Goal: Transaction & Acquisition: Download file/media

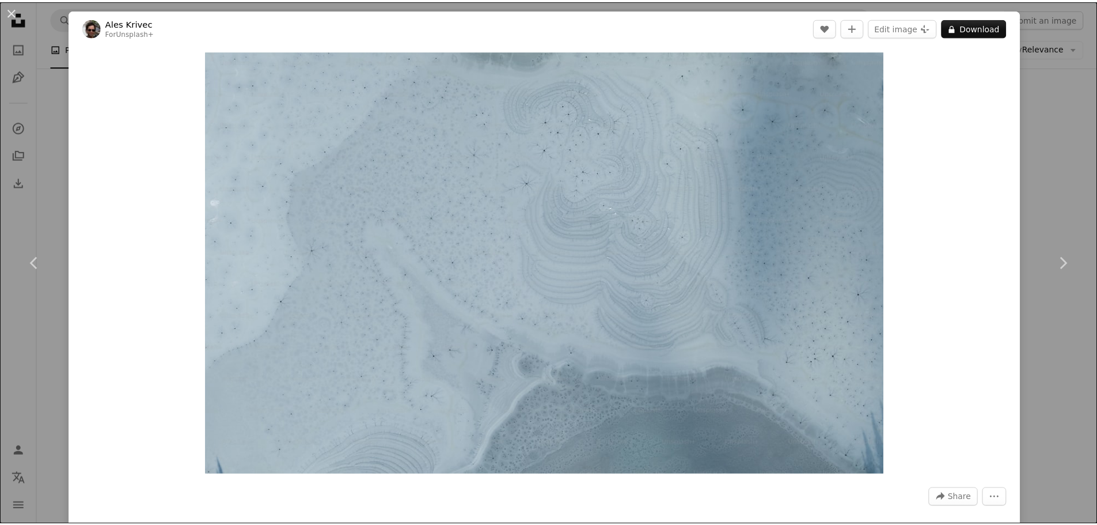
scroll to position [1709, 0]
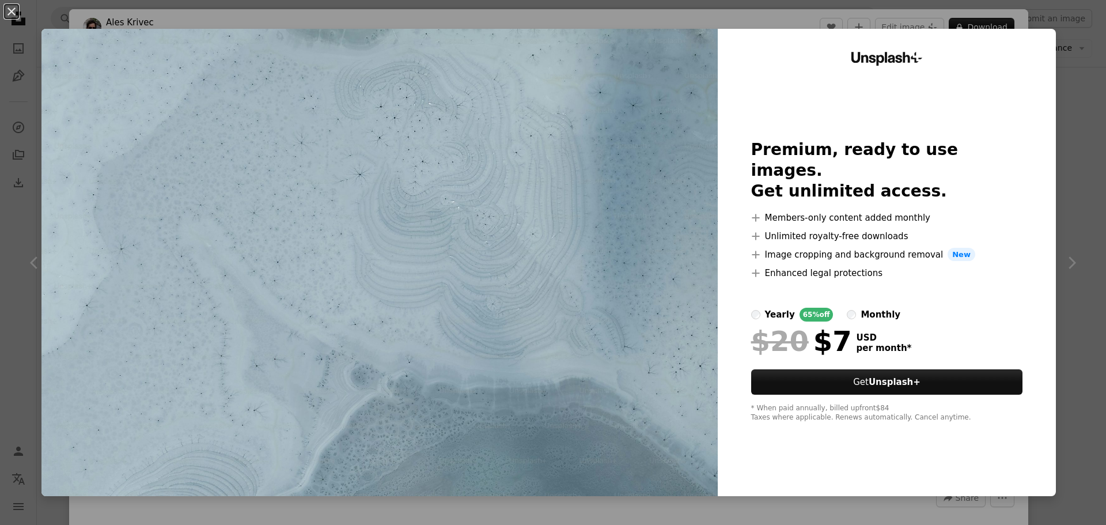
click at [477, 168] on img at bounding box center [379, 262] width 676 height 467
click at [873, 90] on div "Unsplash+ Premium, ready to use images. Get unlimited access. A plus sign Membe…" at bounding box center [887, 262] width 338 height 467
click at [1076, 92] on div "An X shape Unsplash+ Premium, ready to use images. Get unlimited access. A plus…" at bounding box center [553, 262] width 1106 height 525
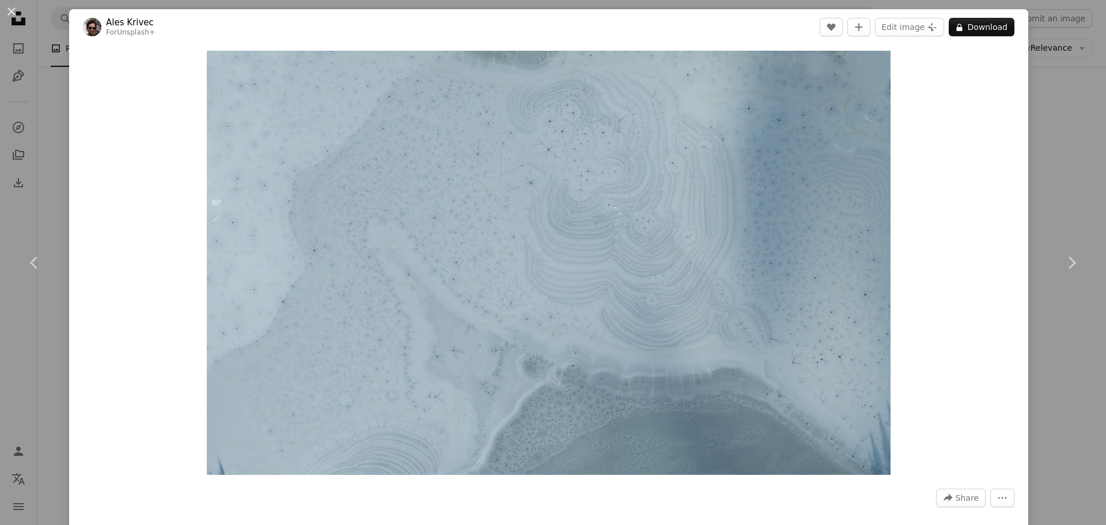
drag, startPoint x: 1080, startPoint y: 164, endPoint x: 1081, endPoint y: 170, distance: 5.9
click at [1081, 170] on div "An X shape Chevron left Chevron right Ales Krivec For Unsplash+ A heart A plus …" at bounding box center [553, 262] width 1106 height 525
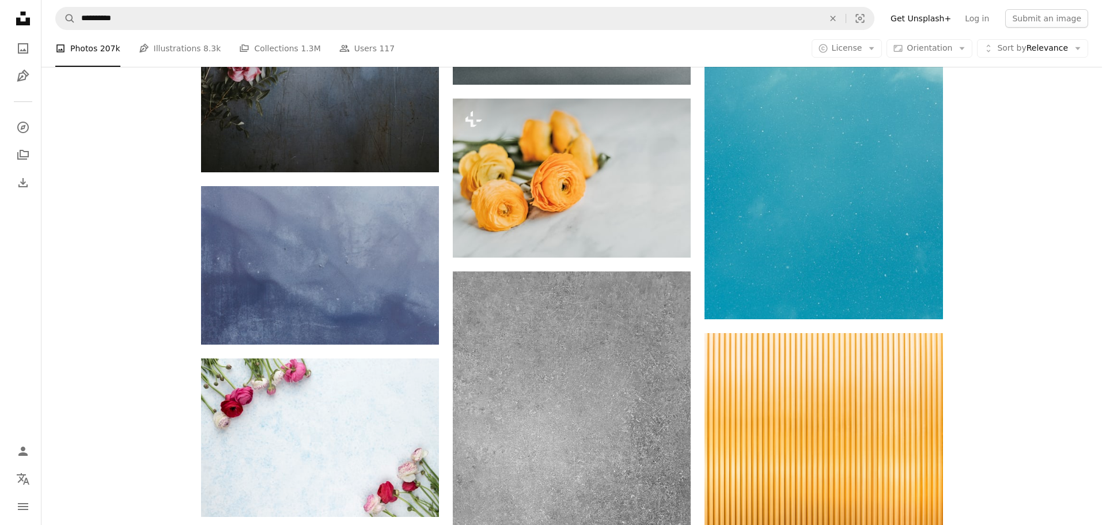
scroll to position [2285, 0]
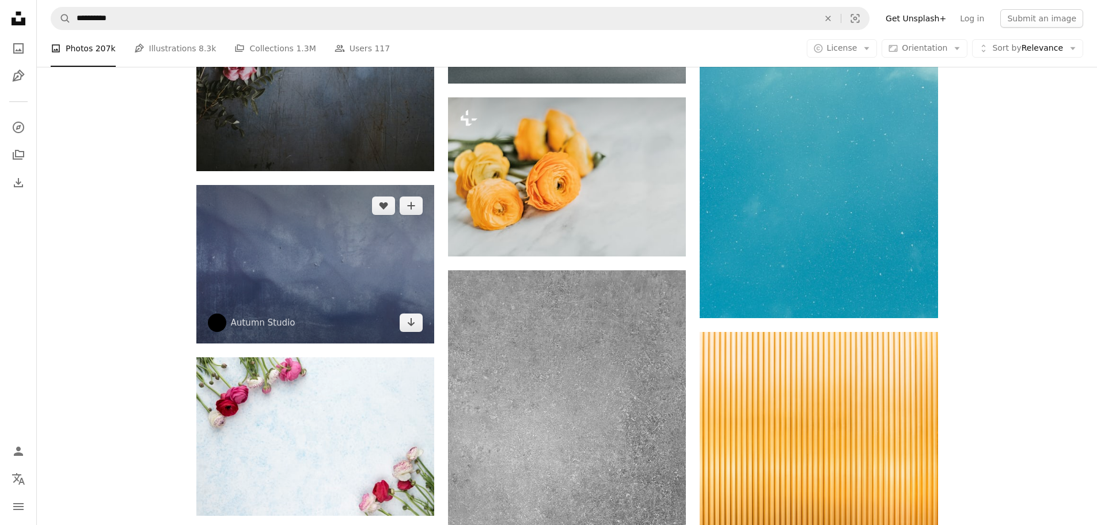
click at [243, 223] on img at bounding box center [315, 264] width 238 height 158
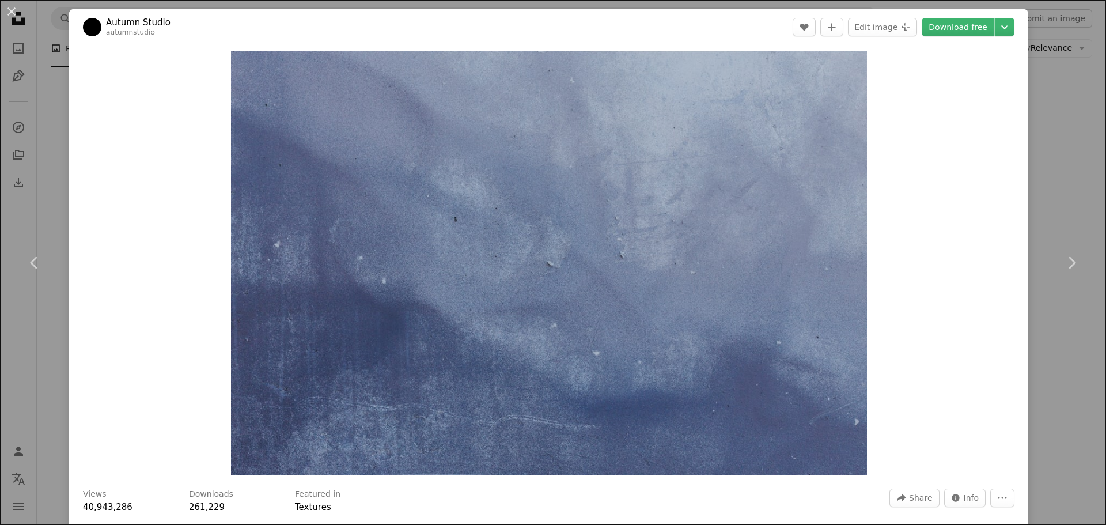
click at [1065, 144] on div "An X shape Chevron left Chevron right Autumn Studio autumnstudio A heart A plus…" at bounding box center [553, 262] width 1106 height 525
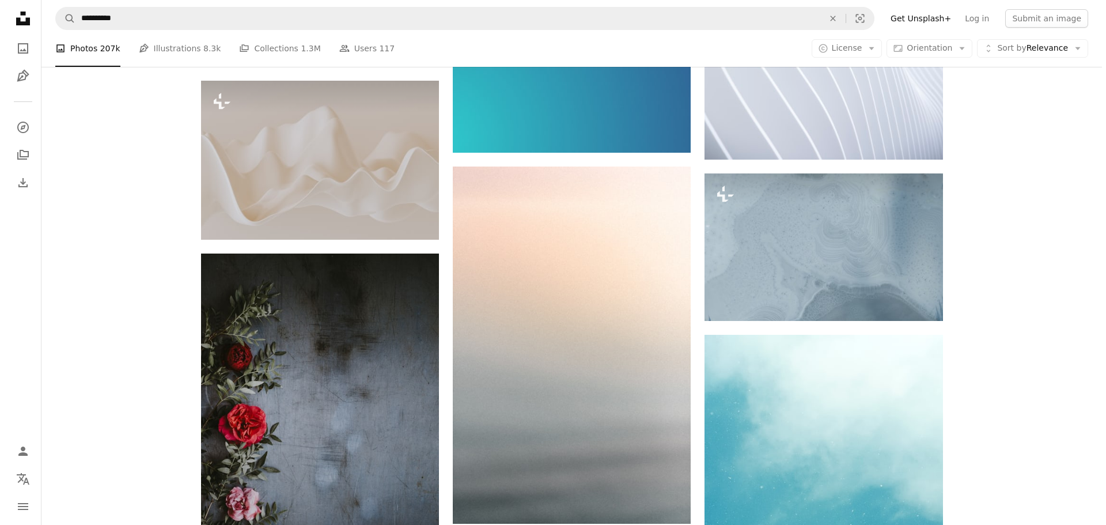
scroll to position [1843, 0]
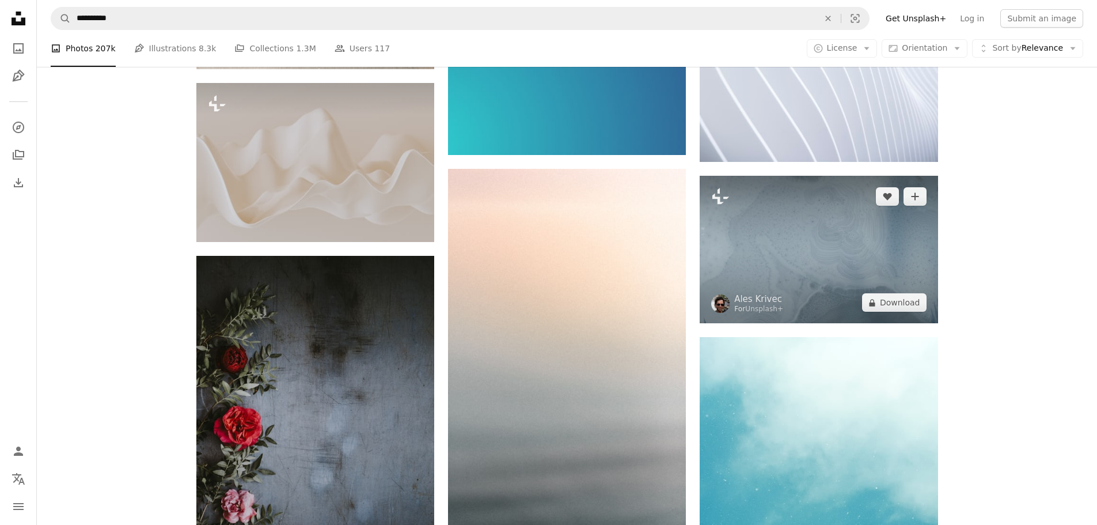
click at [844, 236] on img at bounding box center [819, 249] width 238 height 147
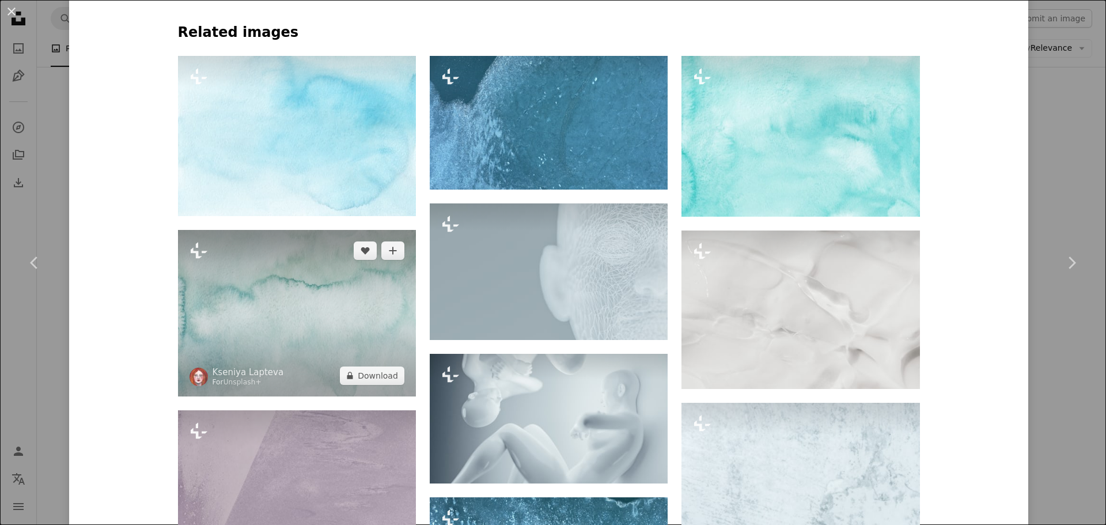
scroll to position [864, 0]
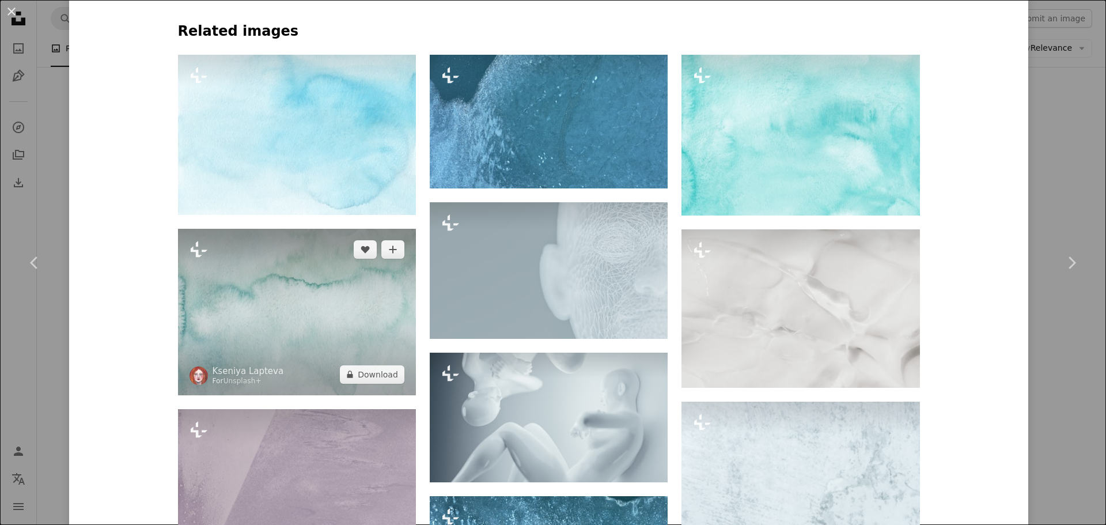
click at [353, 338] on img at bounding box center [297, 312] width 238 height 166
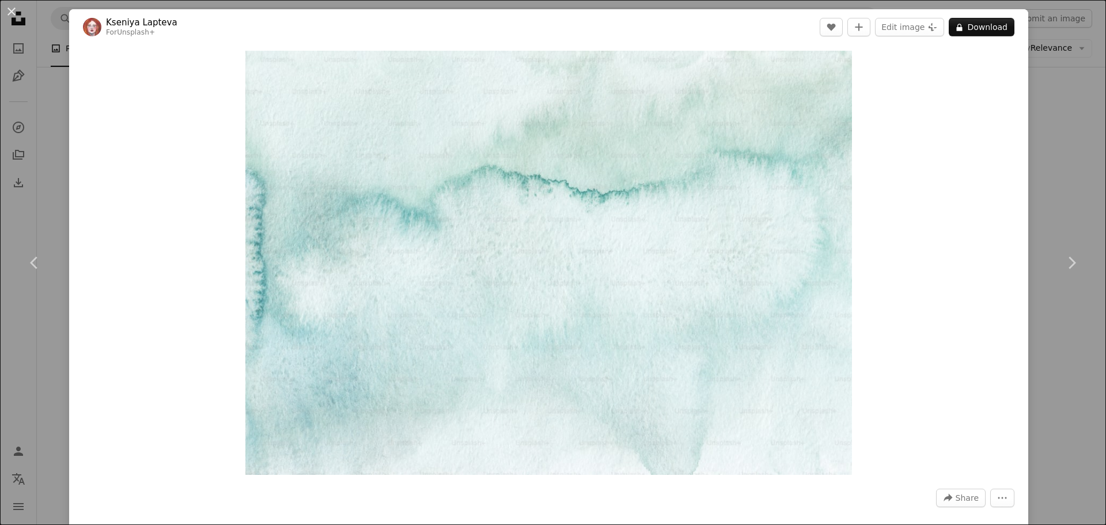
click at [1051, 113] on div "An X shape Chevron left Chevron right [PERSON_NAME] For Unsplash+ A heart A plu…" at bounding box center [553, 262] width 1106 height 525
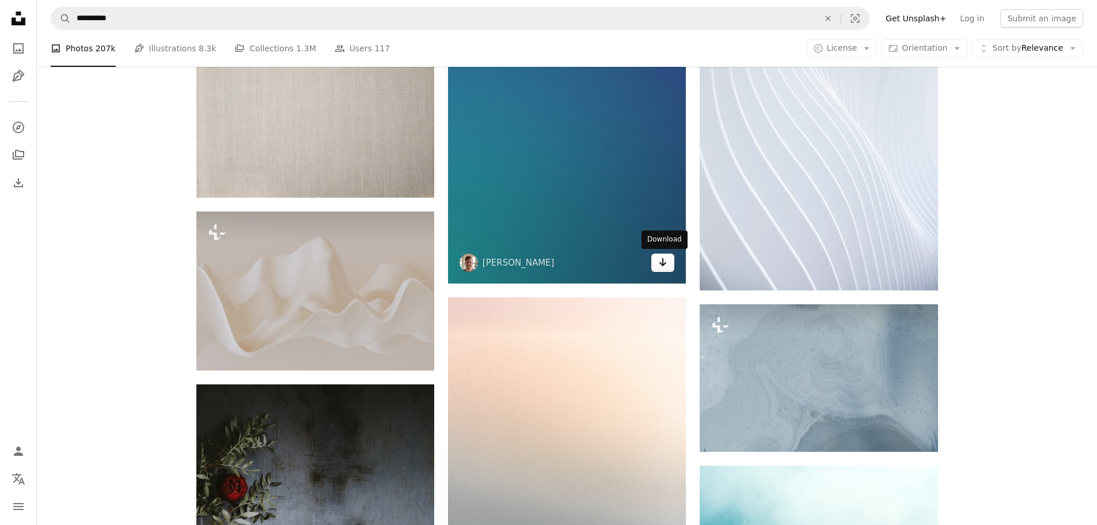
scroll to position [1555, 0]
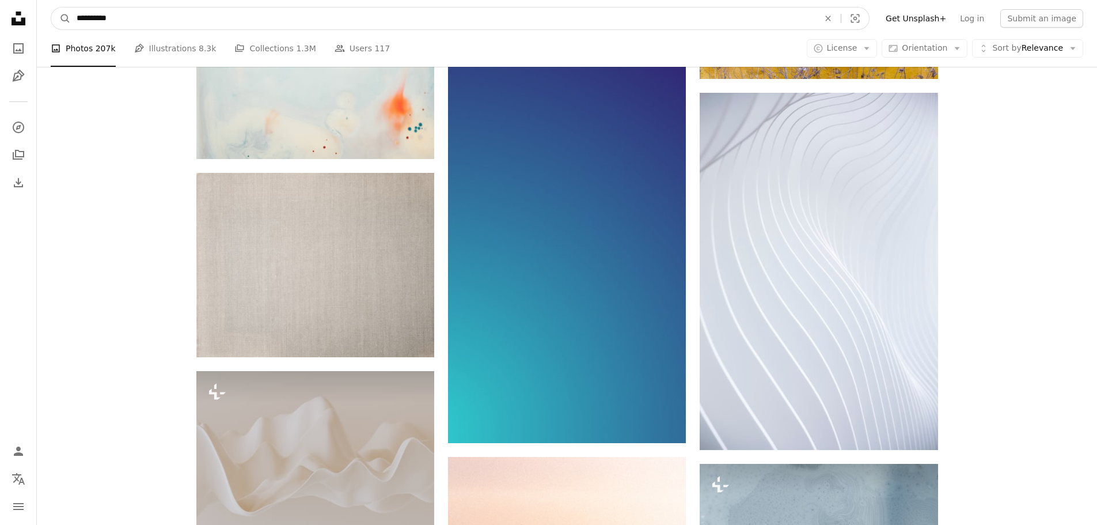
click at [147, 18] on input "**********" at bounding box center [443, 18] width 745 height 22
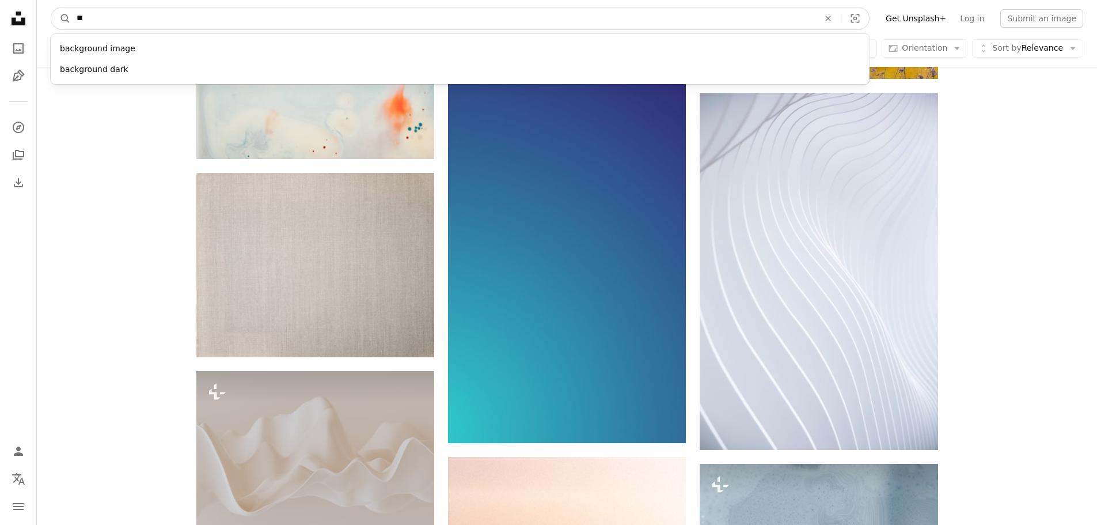
type input "*"
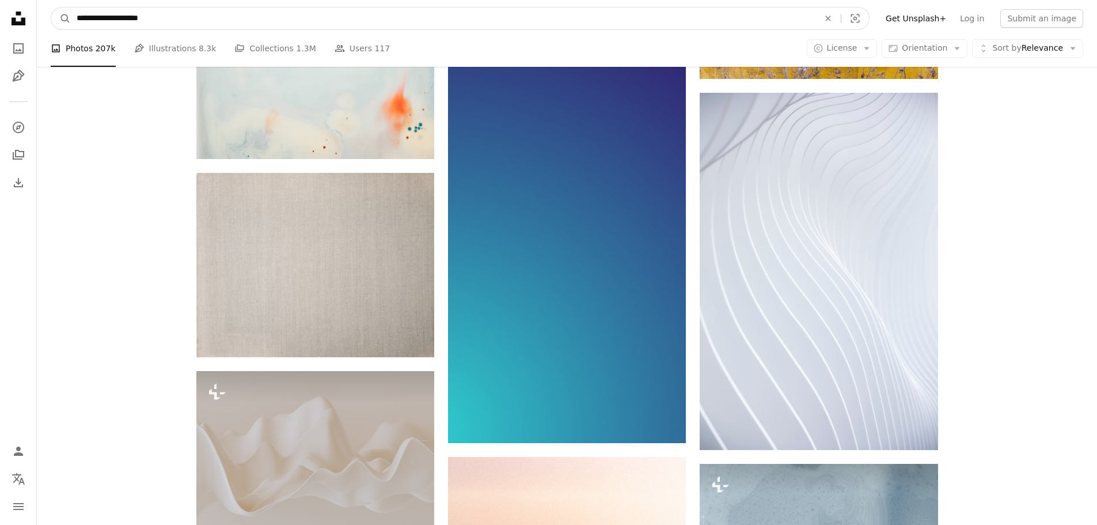
type input "**********"
click at [51, 7] on button "A magnifying glass" at bounding box center [61, 18] width 20 height 22
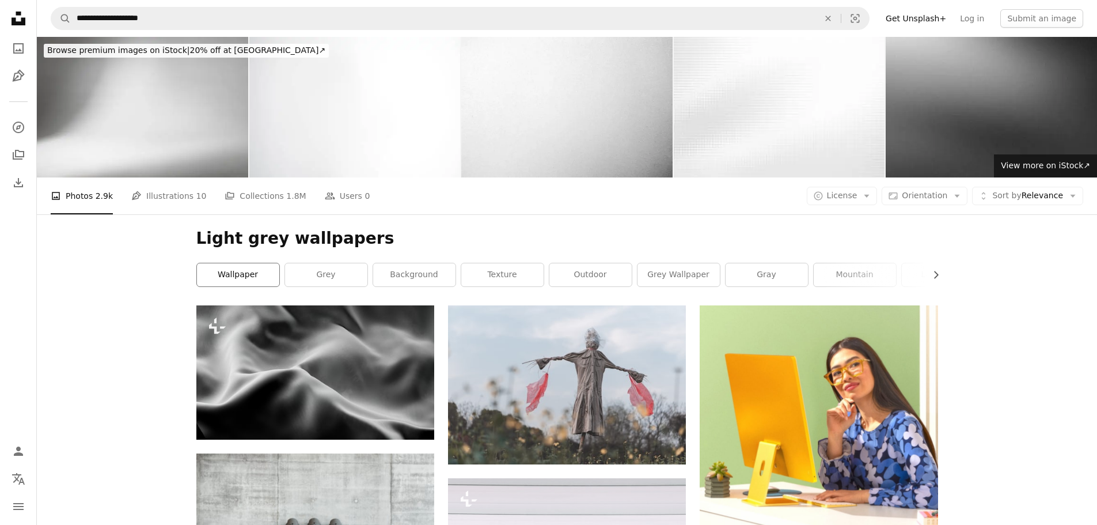
click at [230, 279] on link "wallpaper" at bounding box center [238, 274] width 82 height 23
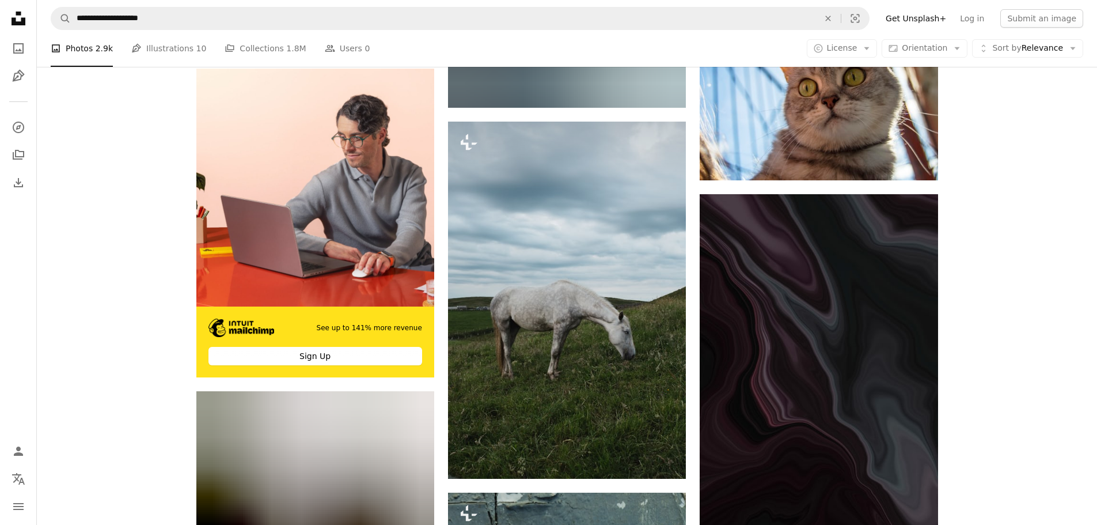
scroll to position [2995, 0]
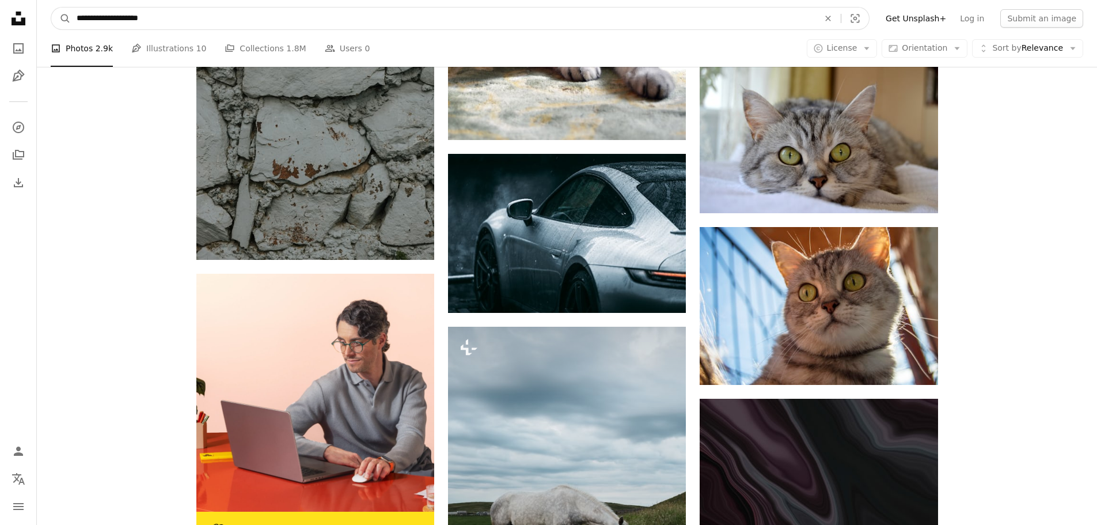
click at [113, 18] on input "**********" at bounding box center [443, 18] width 745 height 22
type input "**********"
click at [51, 7] on button "A magnifying glass" at bounding box center [61, 18] width 20 height 22
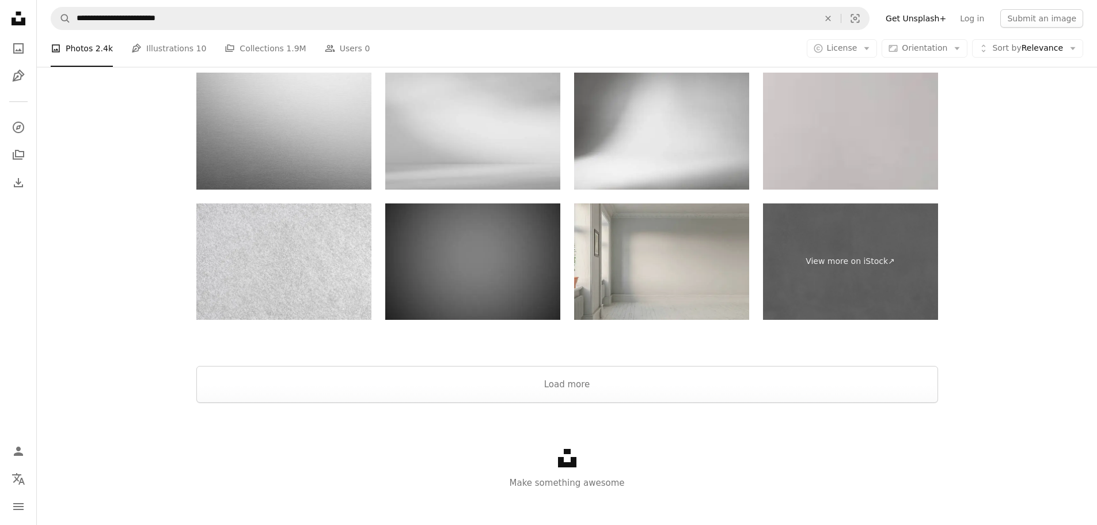
scroll to position [2387, 0]
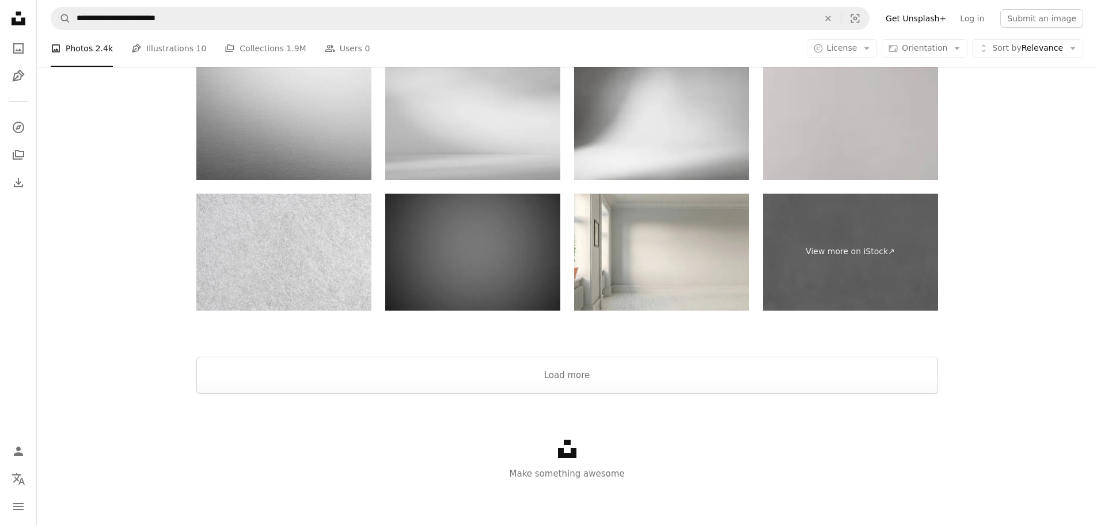
click at [502, 272] on img at bounding box center [472, 252] width 175 height 117
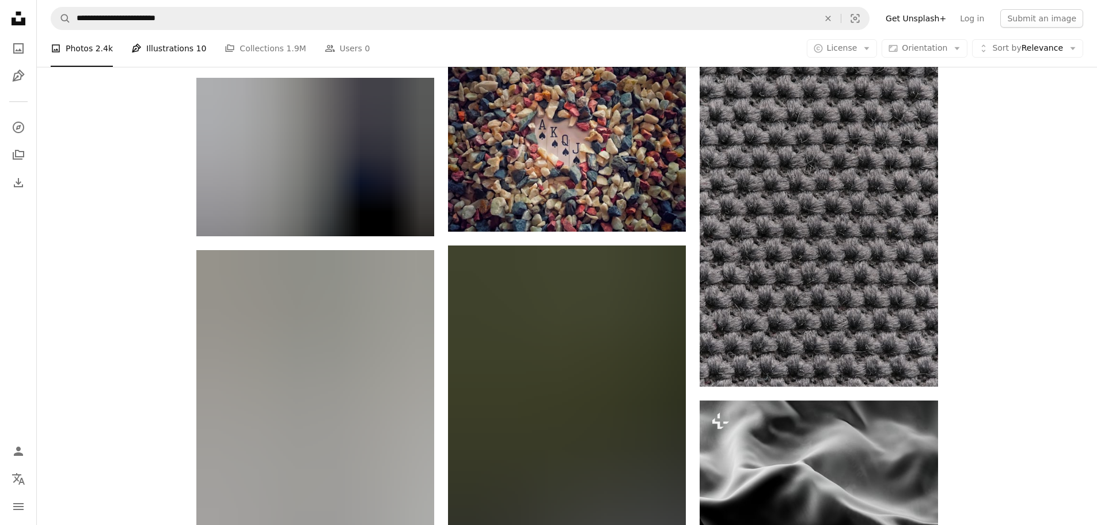
scroll to position [717, 0]
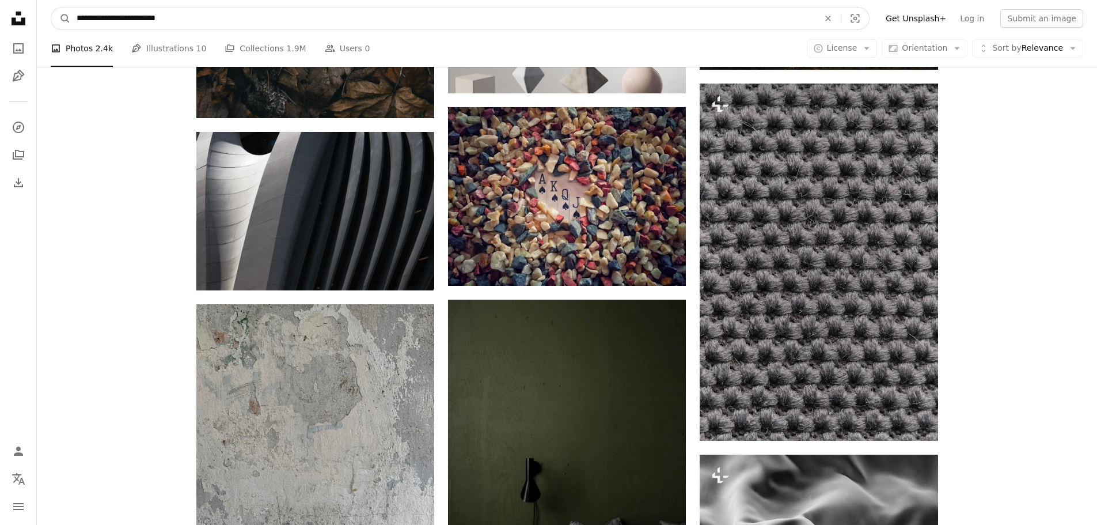
click at [185, 14] on input "**********" at bounding box center [443, 18] width 745 height 22
click at [51, 7] on button "A magnifying glass" at bounding box center [61, 18] width 20 height 22
type input "**********"
click at [51, 7] on button "A magnifying glass" at bounding box center [61, 18] width 20 height 22
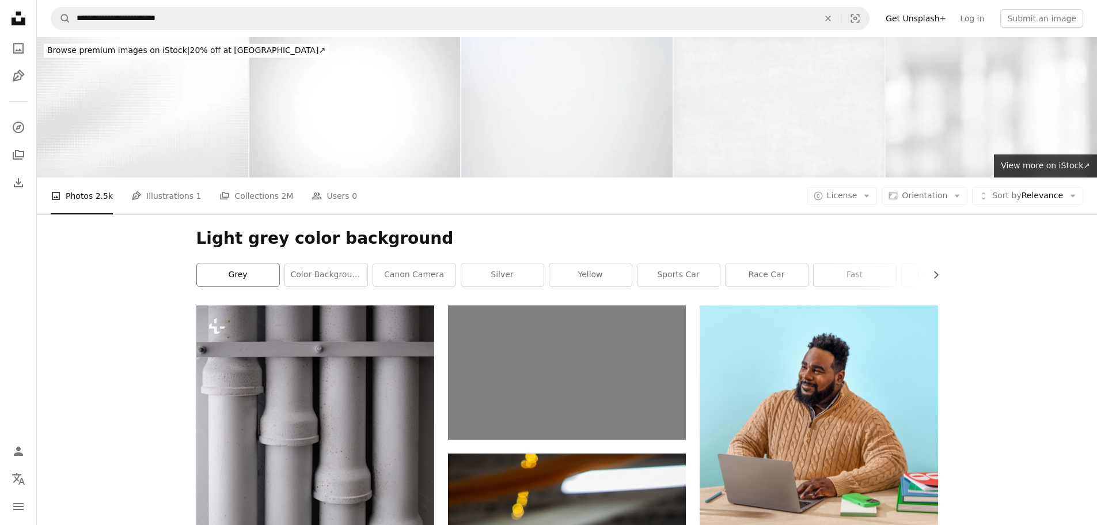
click at [254, 274] on link "grey" at bounding box center [238, 274] width 82 height 23
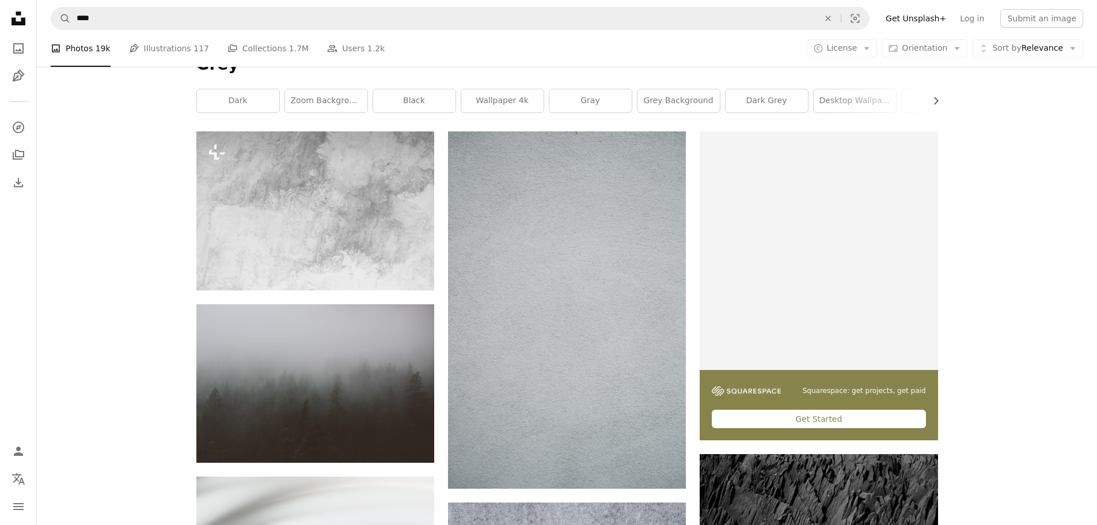
scroll to position [230, 0]
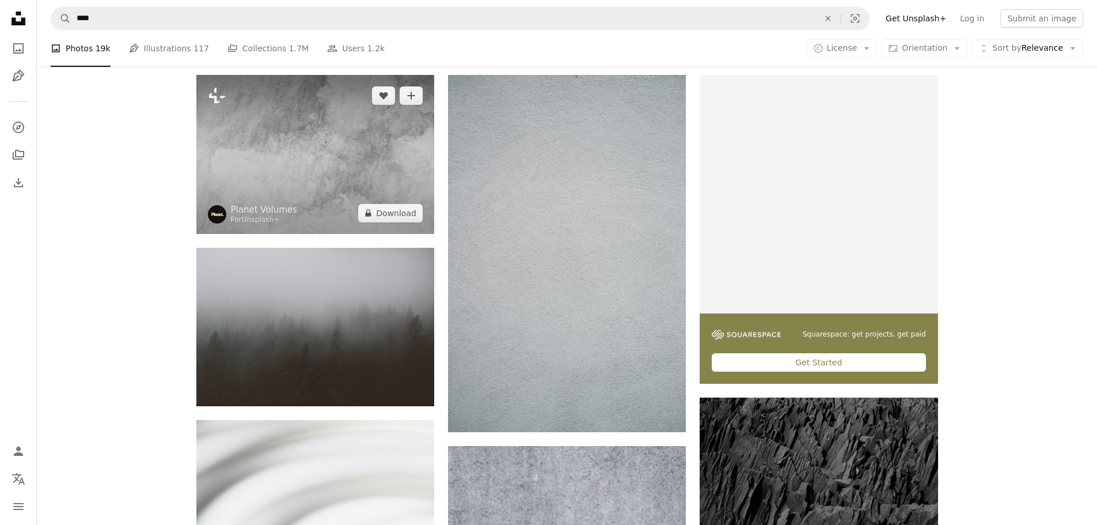
click at [336, 185] on img at bounding box center [315, 154] width 238 height 158
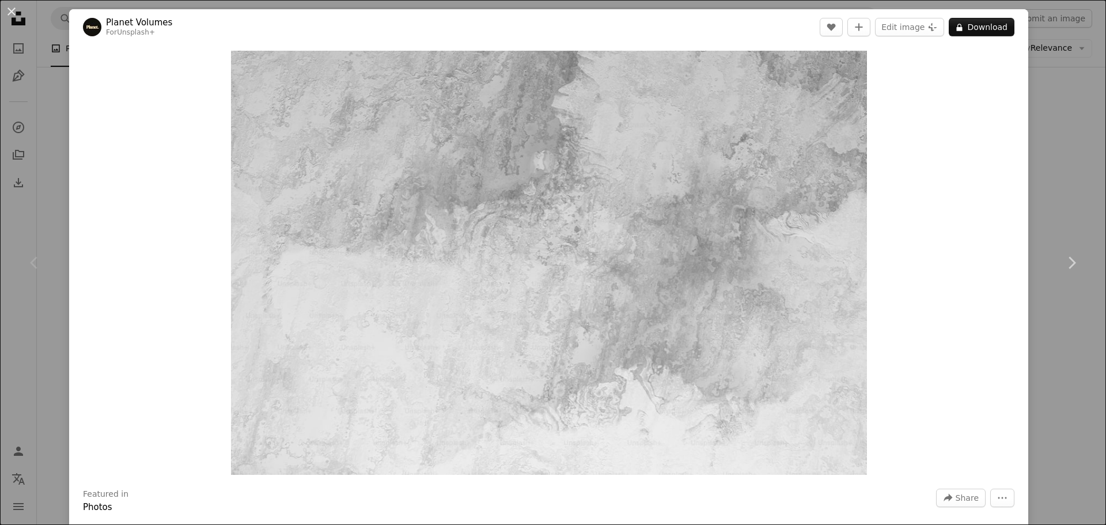
click at [1075, 107] on div "An X shape Chevron left Chevron right Planet Volumes For Unsplash+ A heart A pl…" at bounding box center [553, 262] width 1106 height 525
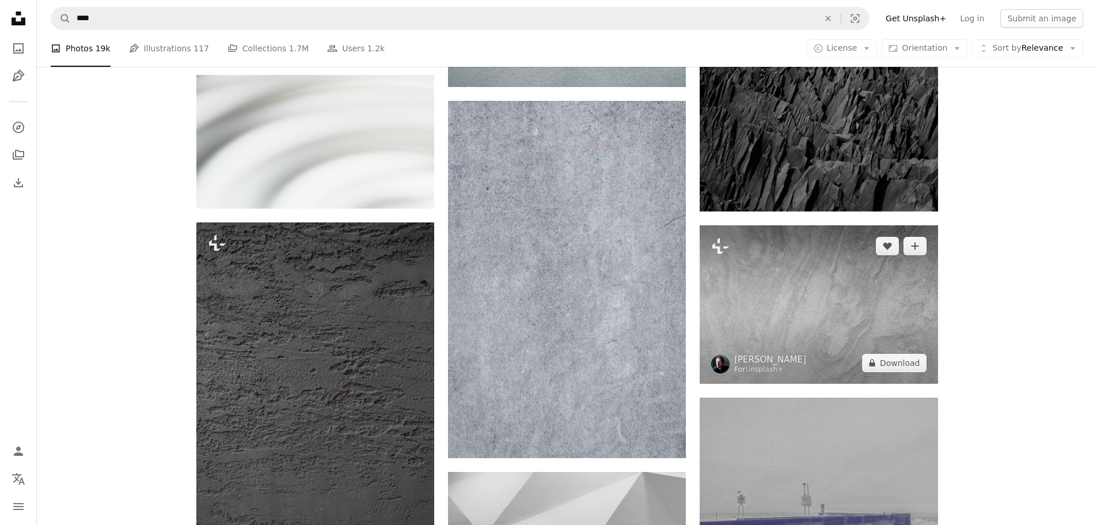
scroll to position [634, 0]
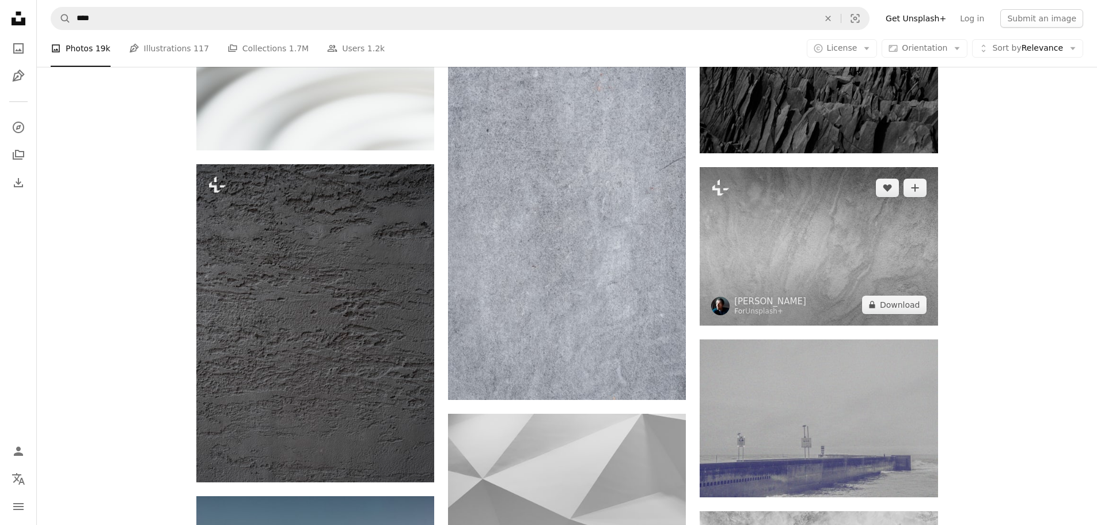
click at [914, 259] on img at bounding box center [819, 246] width 238 height 158
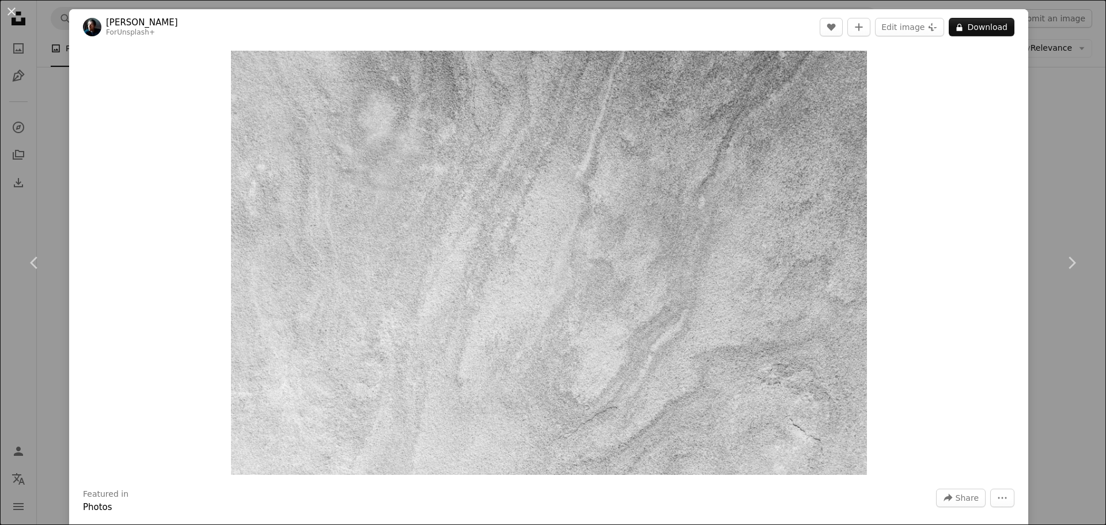
click at [1040, 188] on div "An X shape Chevron left Chevron right [PERSON_NAME] For Unsplash+ A heart A plu…" at bounding box center [553, 262] width 1106 height 525
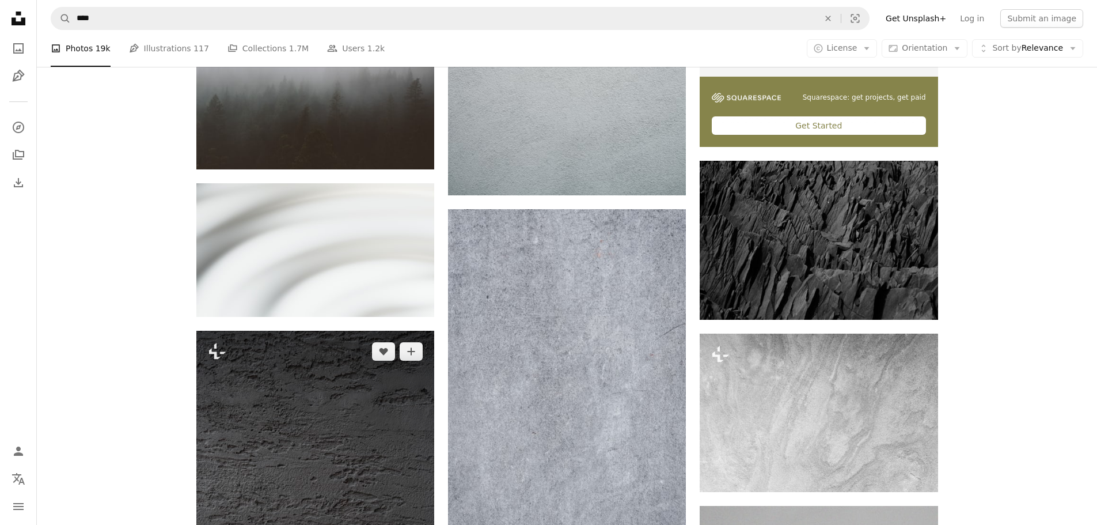
scroll to position [403, 0]
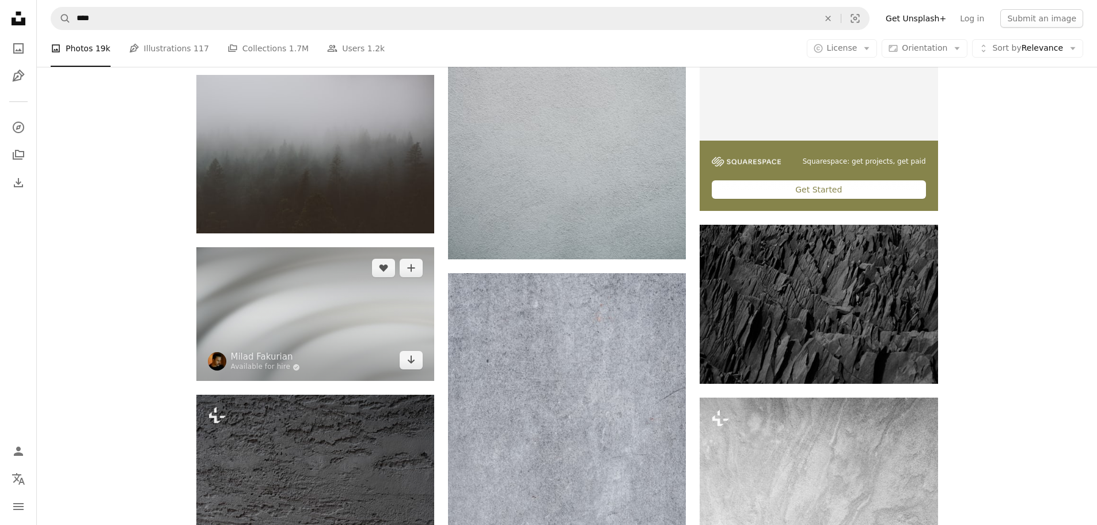
click at [363, 314] on img at bounding box center [315, 314] width 238 height 134
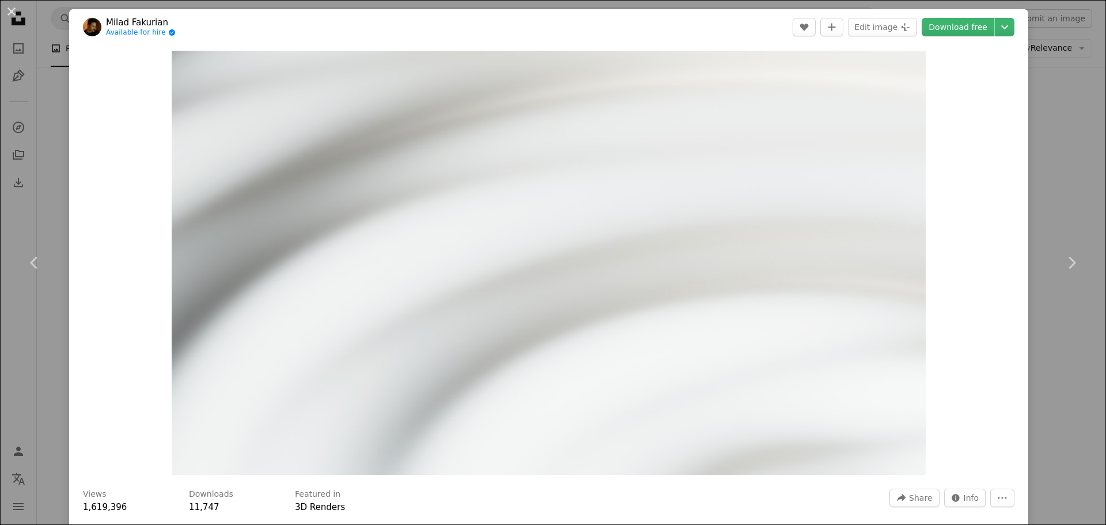
click at [1064, 198] on div "An X shape Chevron left Chevron right Milad Fakurian Available for hire A check…" at bounding box center [553, 262] width 1106 height 525
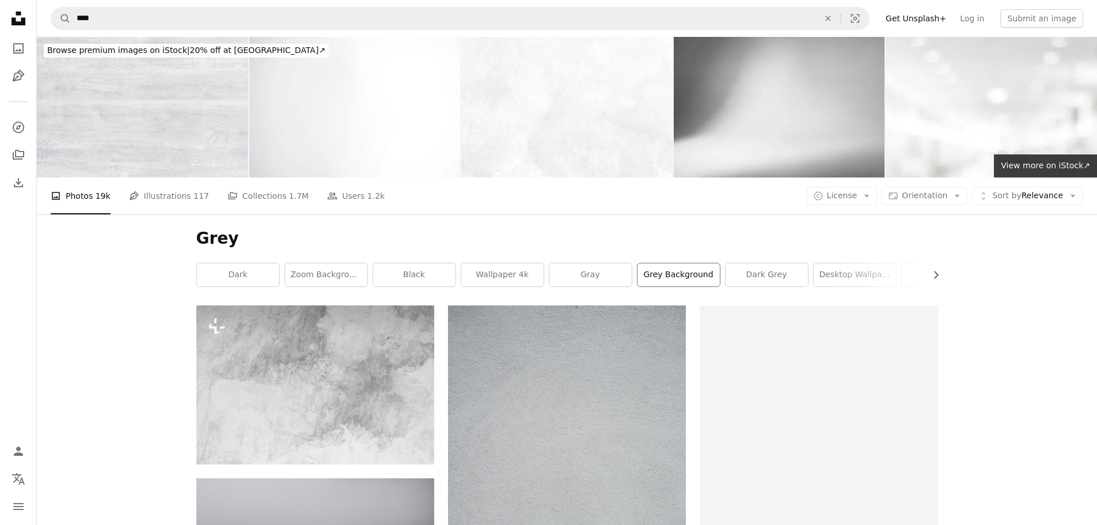
click at [681, 280] on link "grey background" at bounding box center [679, 274] width 82 height 23
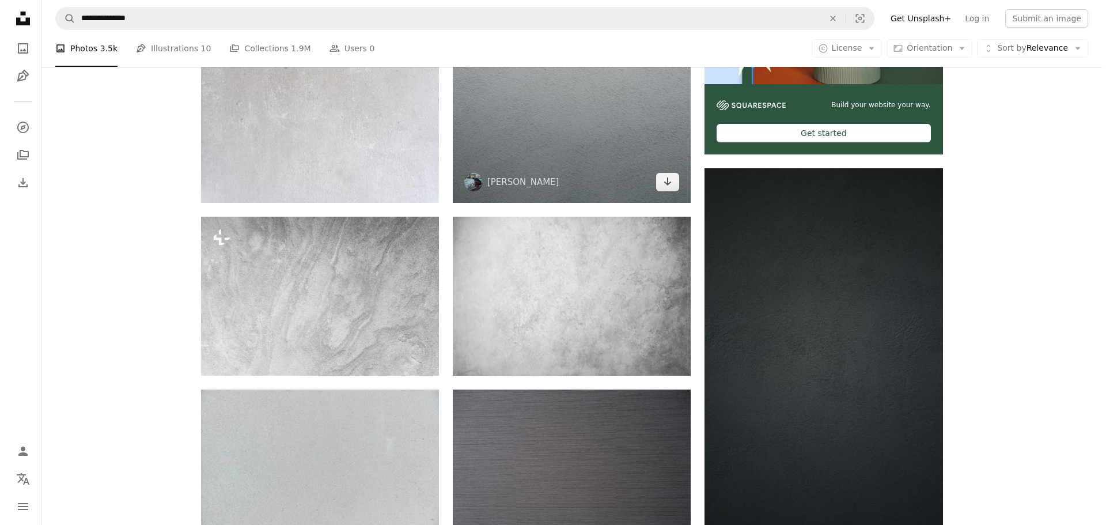
scroll to position [461, 0]
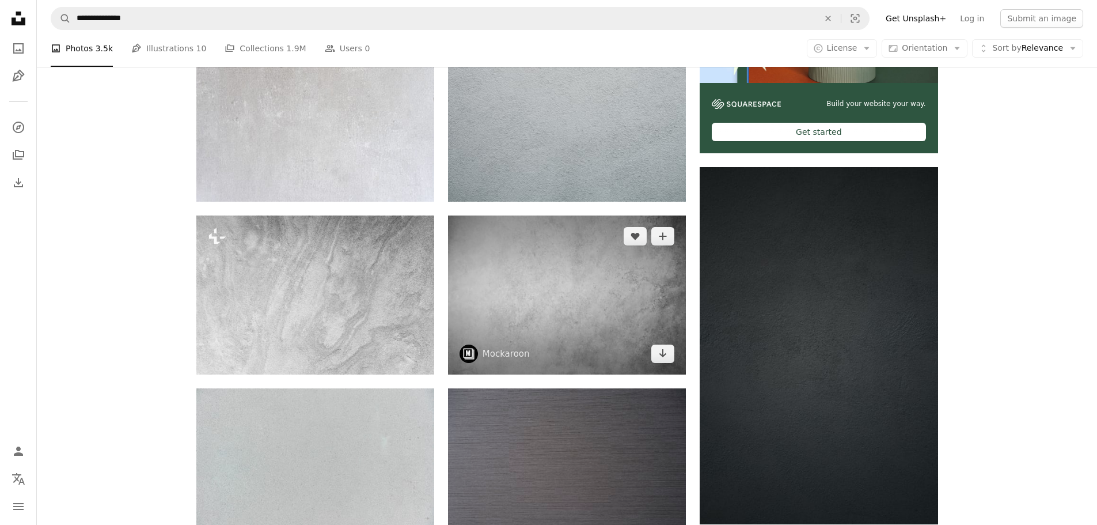
click at [582, 271] on img at bounding box center [567, 294] width 238 height 158
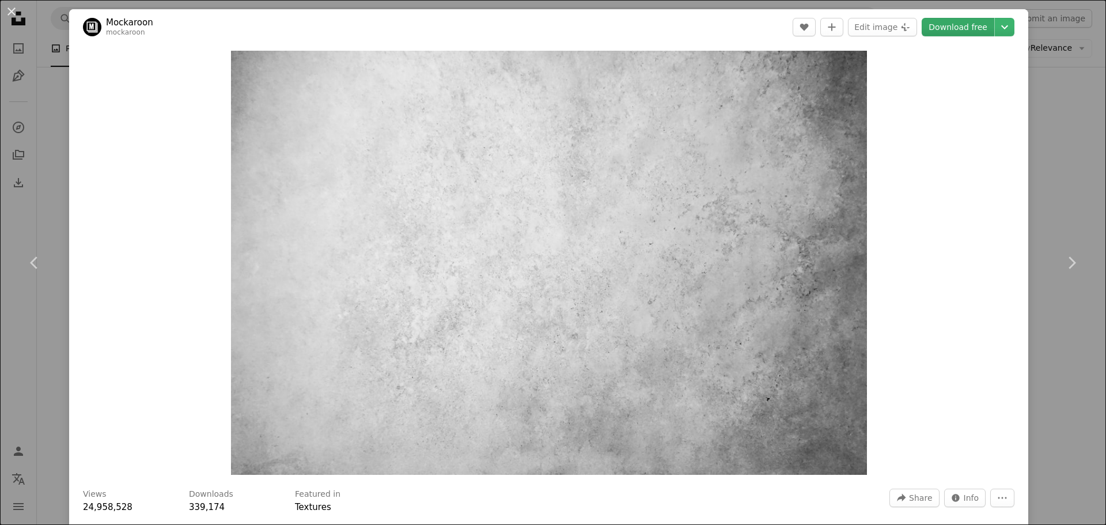
click at [968, 24] on link "Download free" at bounding box center [958, 27] width 73 height 18
